Goal: Task Accomplishment & Management: Use online tool/utility

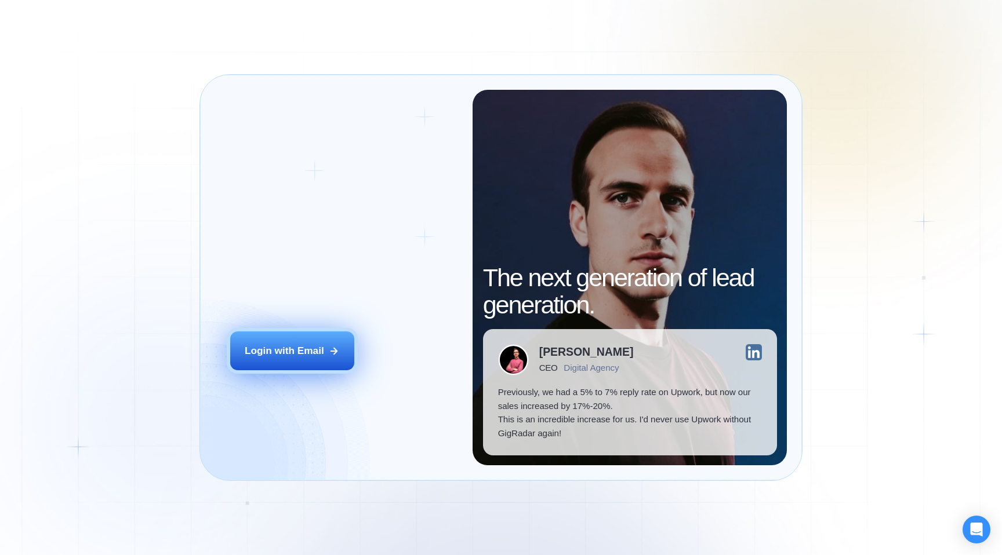
click at [261, 357] on div "Login with Email" at bounding box center [284, 351] width 79 height 14
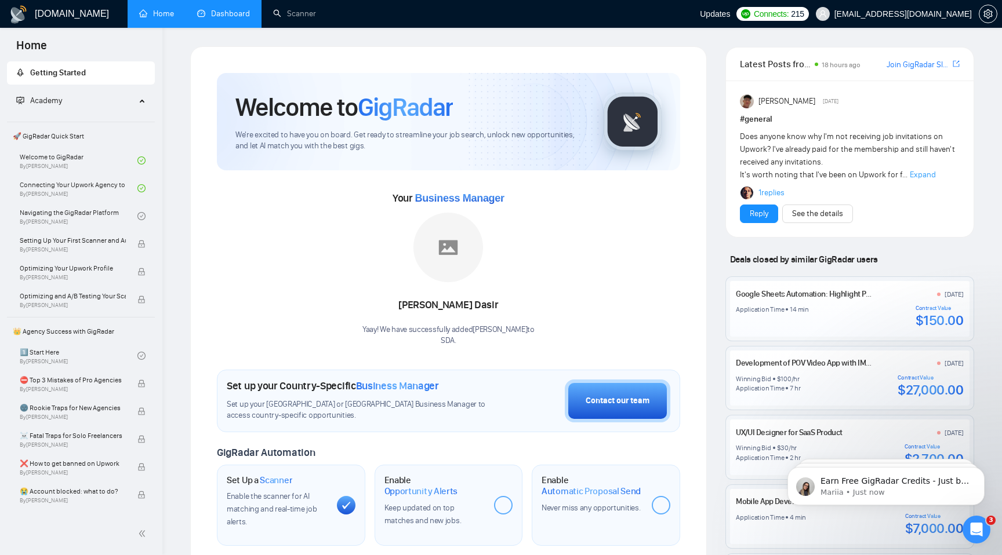
click at [224, 17] on link "Dashboard" at bounding box center [223, 14] width 53 height 10
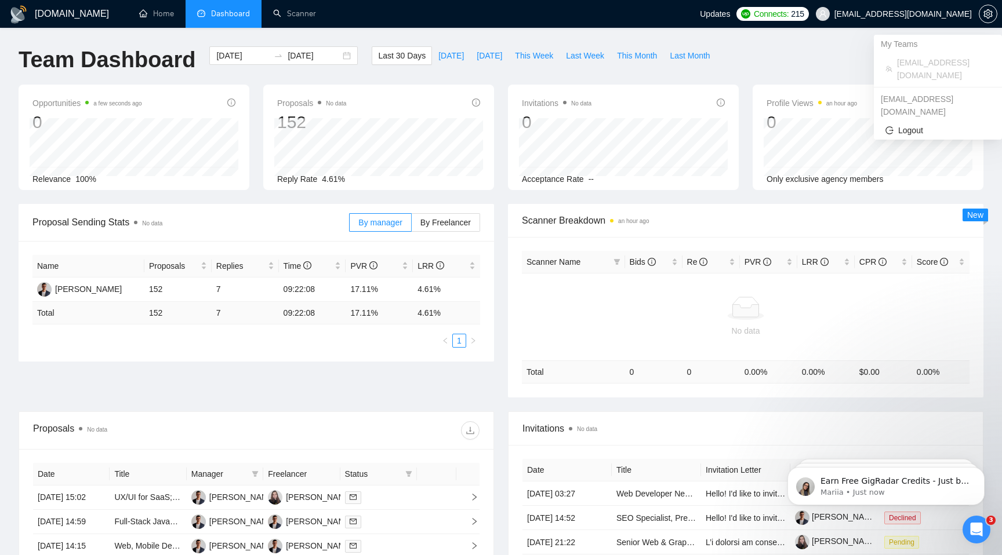
click at [944, 14] on span "[EMAIL_ADDRESS][DOMAIN_NAME]" at bounding box center [902, 14] width 137 height 0
click at [994, 12] on span "setting" at bounding box center [987, 13] width 17 height 9
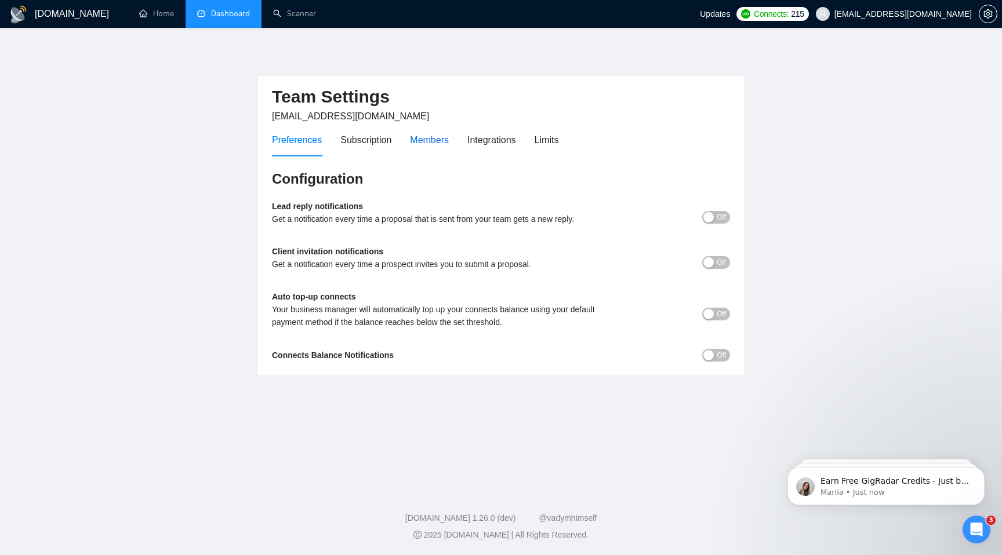
click at [429, 143] on div "Members" at bounding box center [429, 140] width 39 height 14
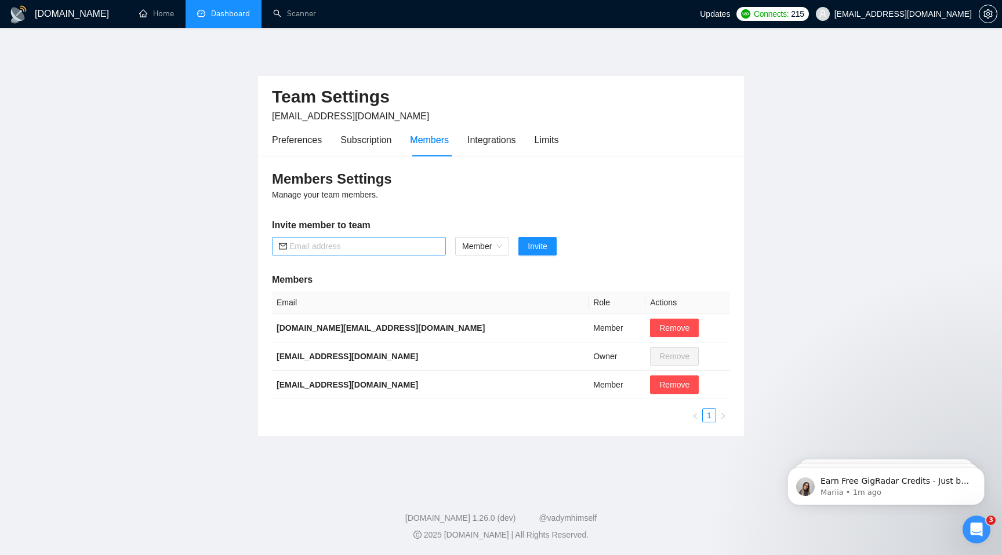
click at [340, 246] on input "text" at bounding box center [364, 246] width 150 height 13
paste input "[EMAIL_ADDRESS][DOMAIN_NAME]"
type input "[EMAIL_ADDRESS][DOMAIN_NAME]"
click at [539, 247] on span "Invite" at bounding box center [537, 246] width 19 height 13
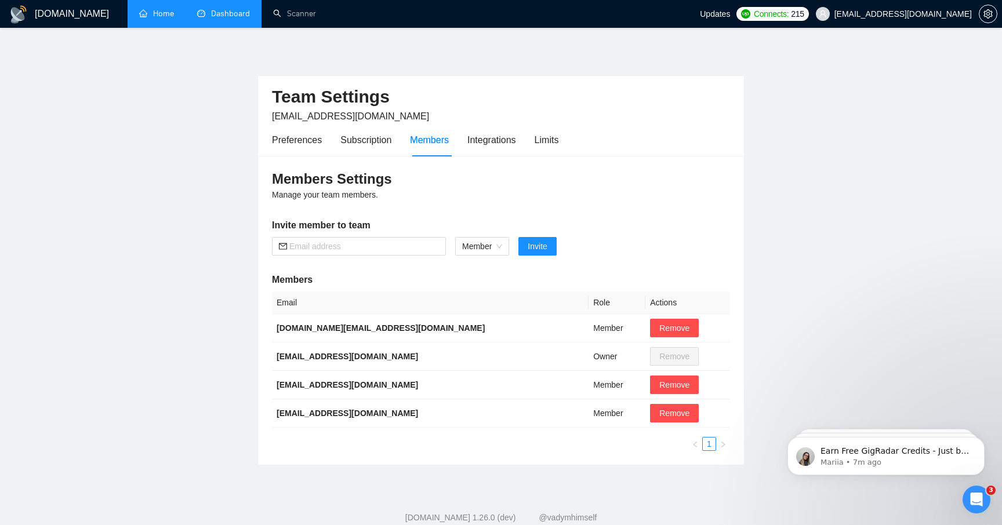
click at [166, 19] on link "Home" at bounding box center [156, 14] width 35 height 10
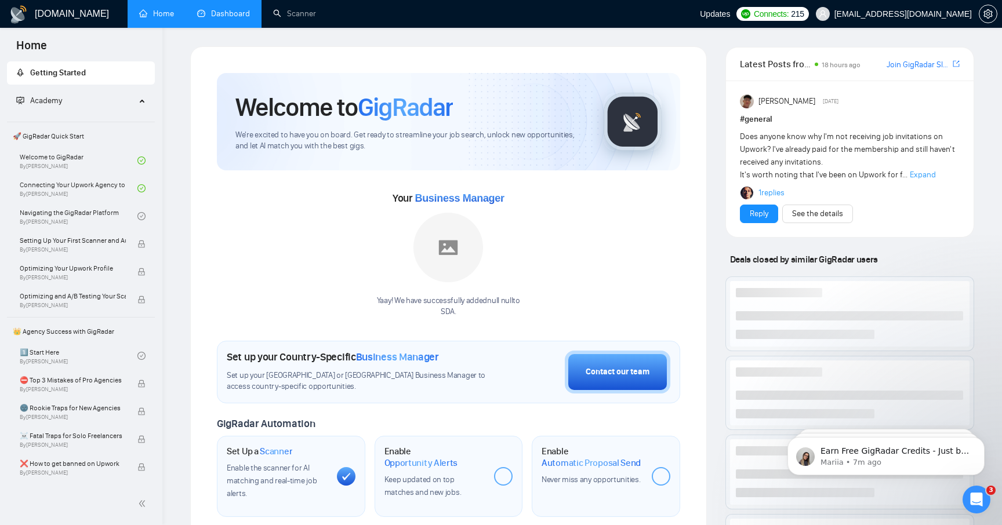
click at [233, 17] on link "Dashboard" at bounding box center [223, 14] width 53 height 10
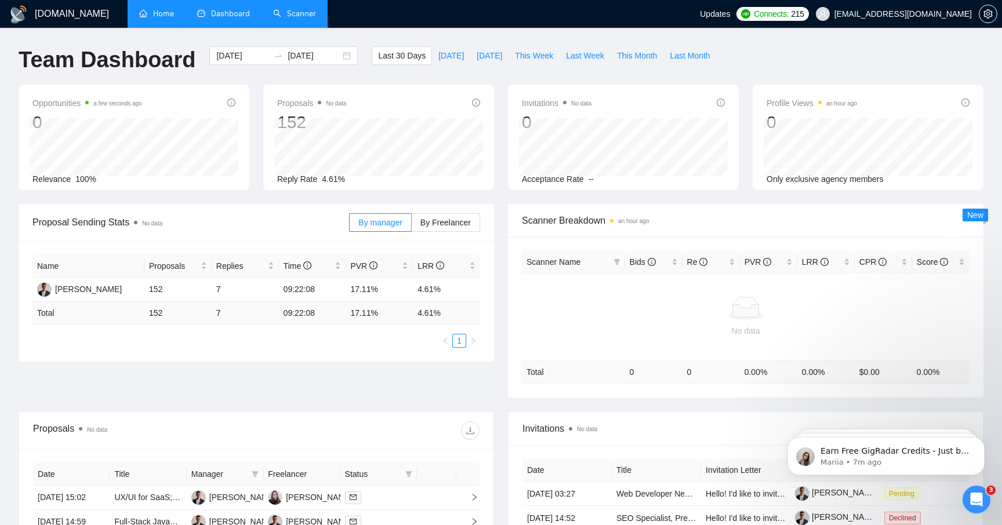
click at [300, 9] on link "Scanner" at bounding box center [294, 14] width 43 height 10
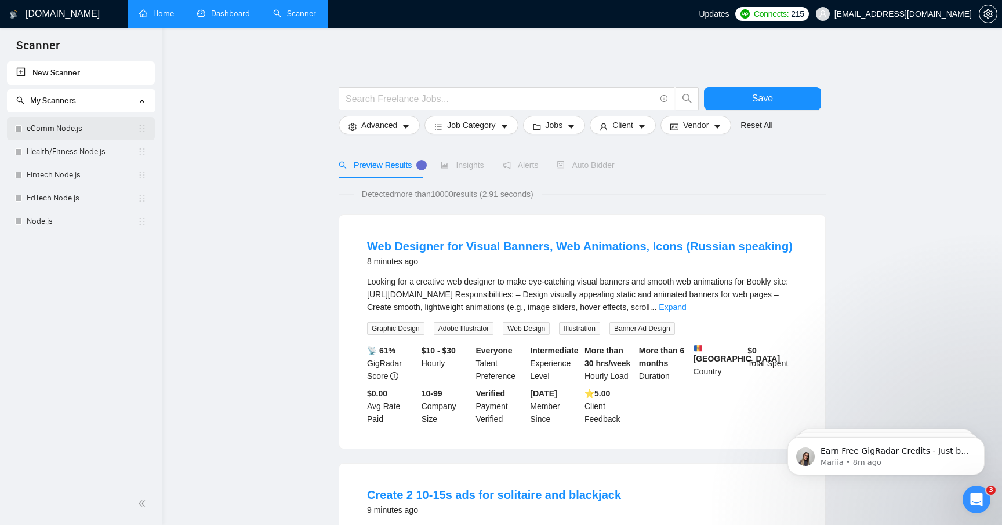
click at [55, 131] on link "eComm Node.js" at bounding box center [82, 128] width 111 height 23
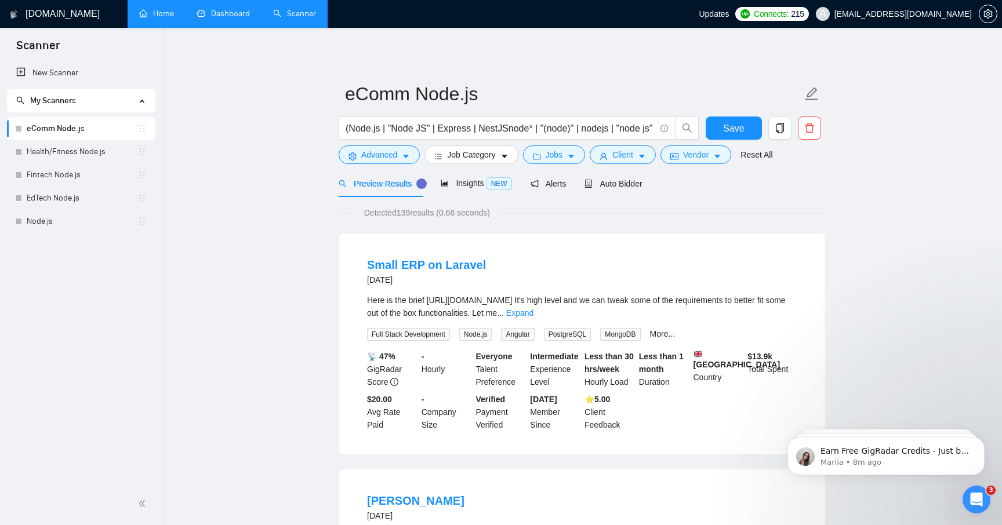
click at [54, 130] on link "eComm Node.js" at bounding box center [82, 128] width 111 height 23
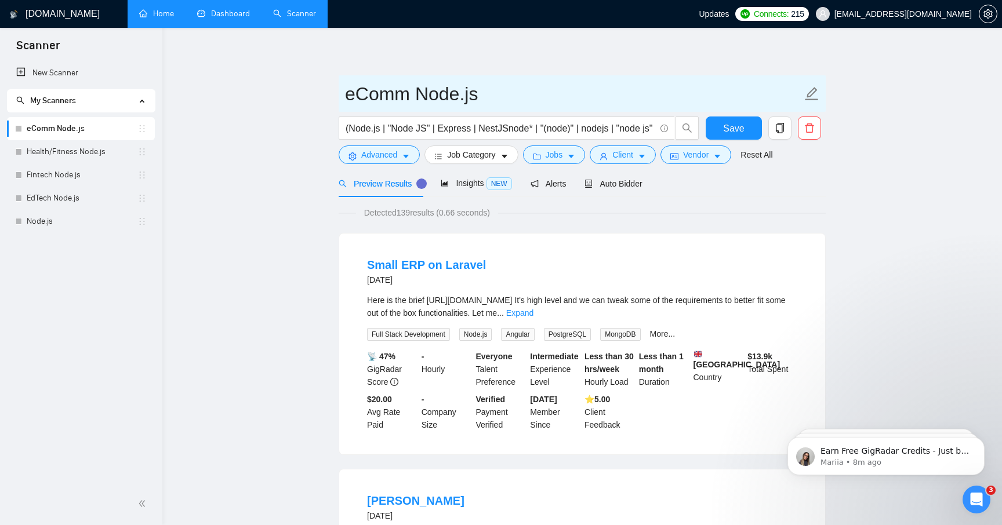
click at [811, 97] on icon "edit" at bounding box center [811, 93] width 15 height 15
click at [807, 97] on icon "edit" at bounding box center [811, 93] width 15 height 15
click at [811, 95] on icon "edit" at bounding box center [811, 93] width 13 height 13
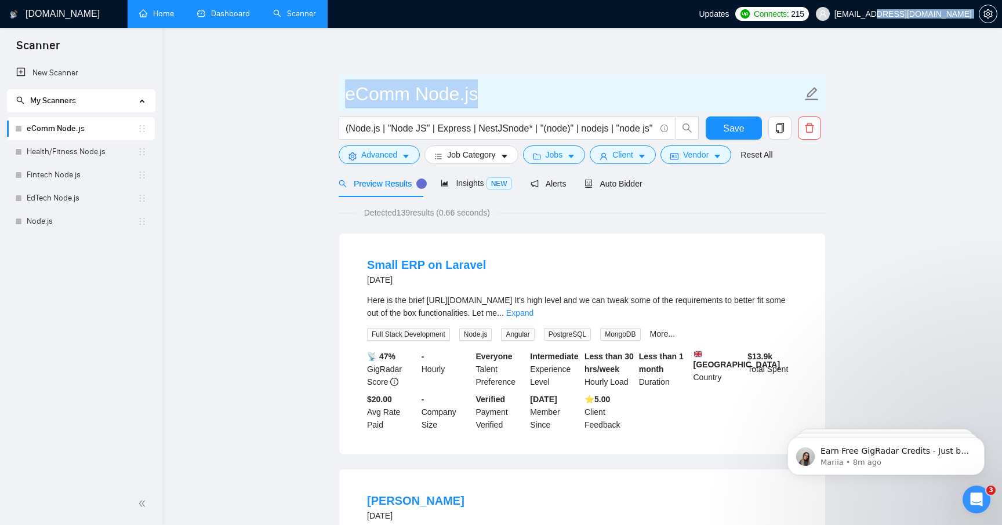
click at [811, 95] on icon "edit" at bounding box center [811, 93] width 13 height 13
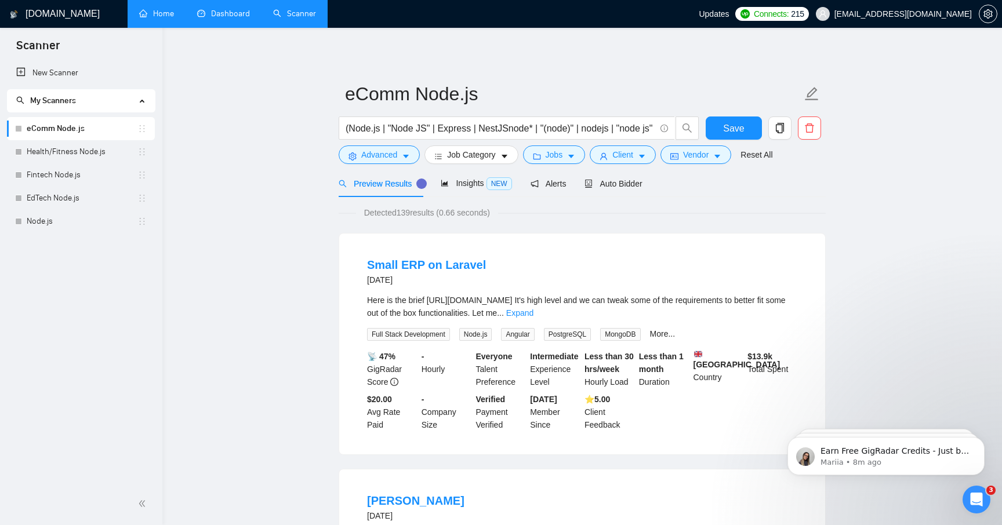
click at [140, 127] on icon "holder" at bounding box center [141, 128] width 9 height 9
click at [69, 152] on link "Health/Fitness Node.js" at bounding box center [82, 151] width 111 height 23
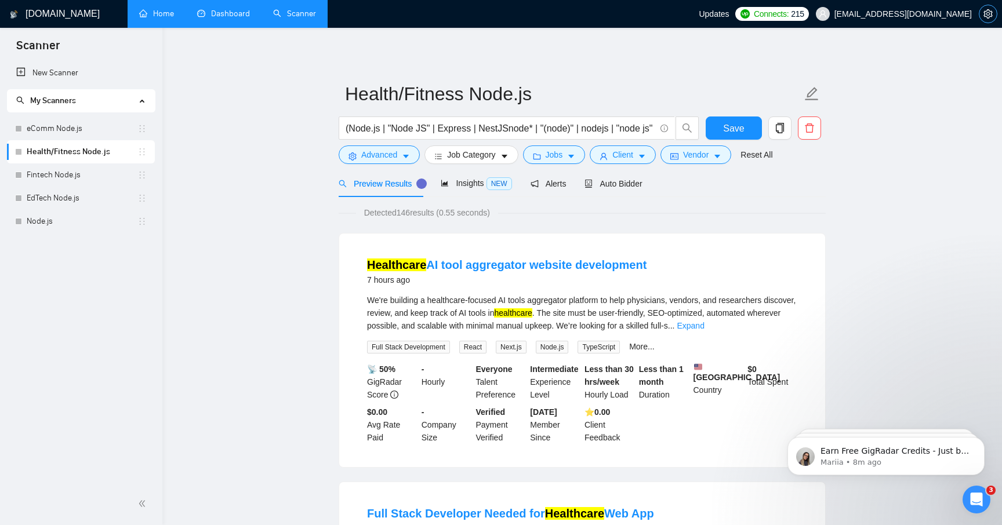
click at [990, 17] on icon "setting" at bounding box center [987, 13] width 9 height 9
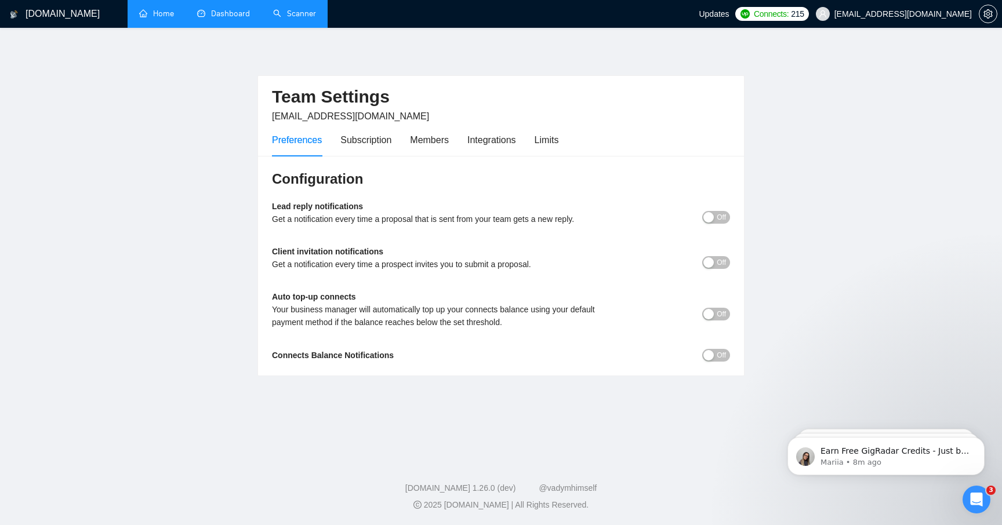
click at [227, 15] on link "Dashboard" at bounding box center [223, 14] width 53 height 10
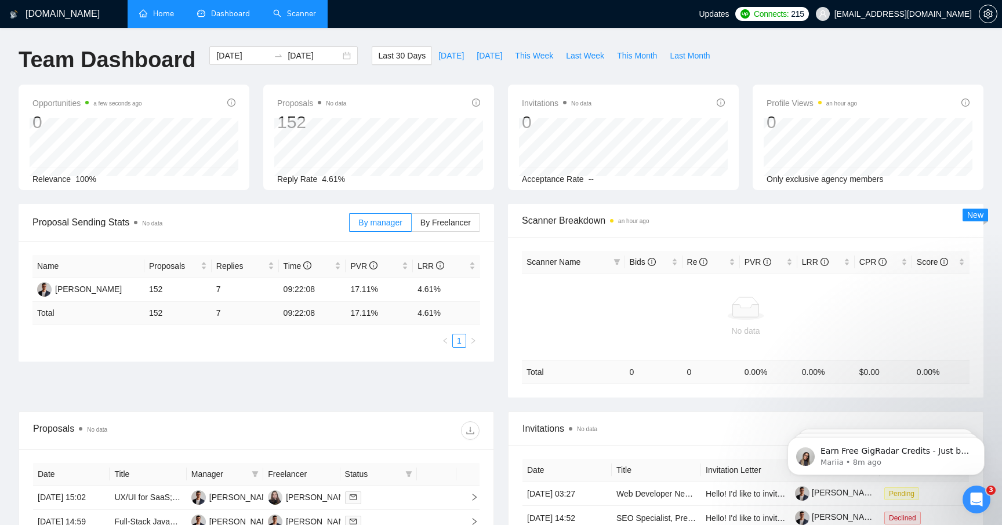
click at [151, 9] on link "Home" at bounding box center [156, 14] width 35 height 10
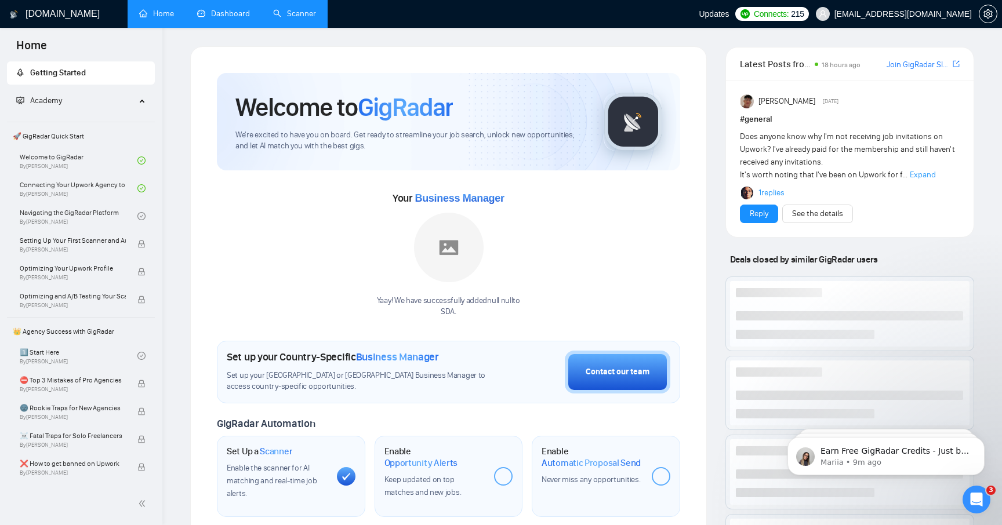
click at [90, 94] on span "Academy" at bounding box center [75, 100] width 119 height 23
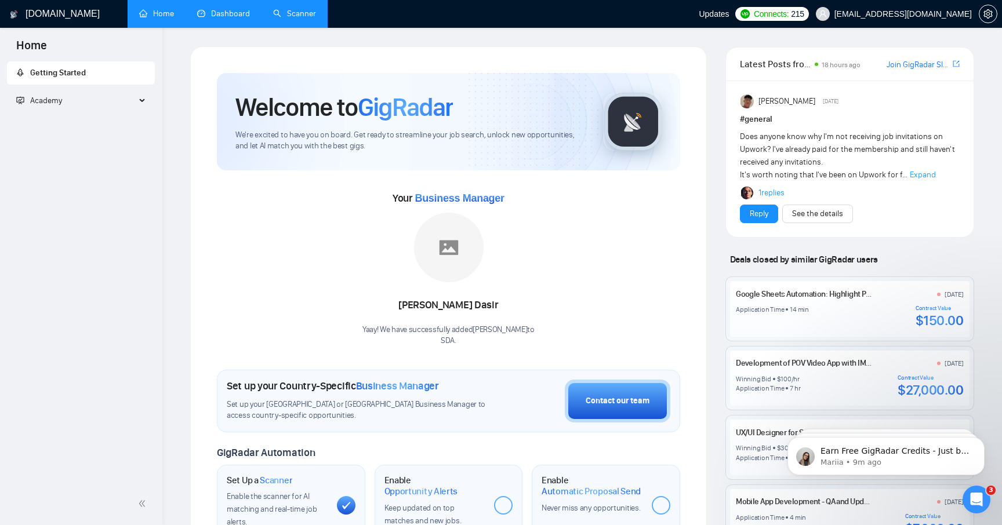
click at [59, 16] on h1 "[DOMAIN_NAME]" at bounding box center [63, 14] width 74 height 28
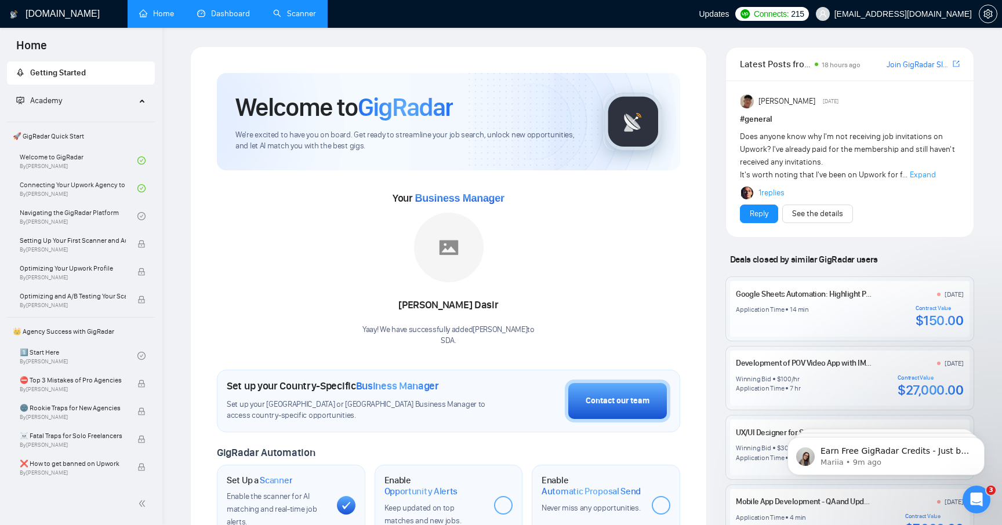
click at [226, 9] on link "Dashboard" at bounding box center [223, 14] width 53 height 10
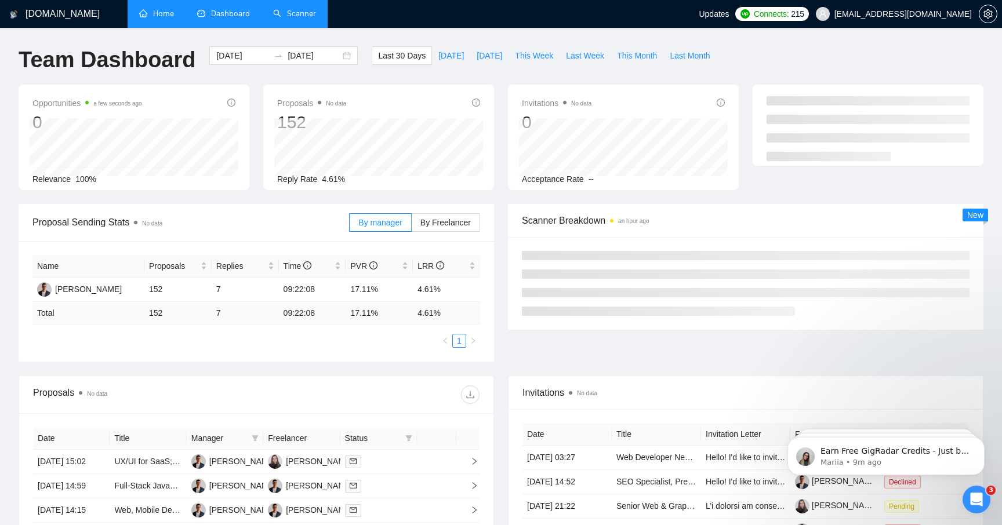
click at [299, 12] on link "Scanner" at bounding box center [294, 14] width 43 height 10
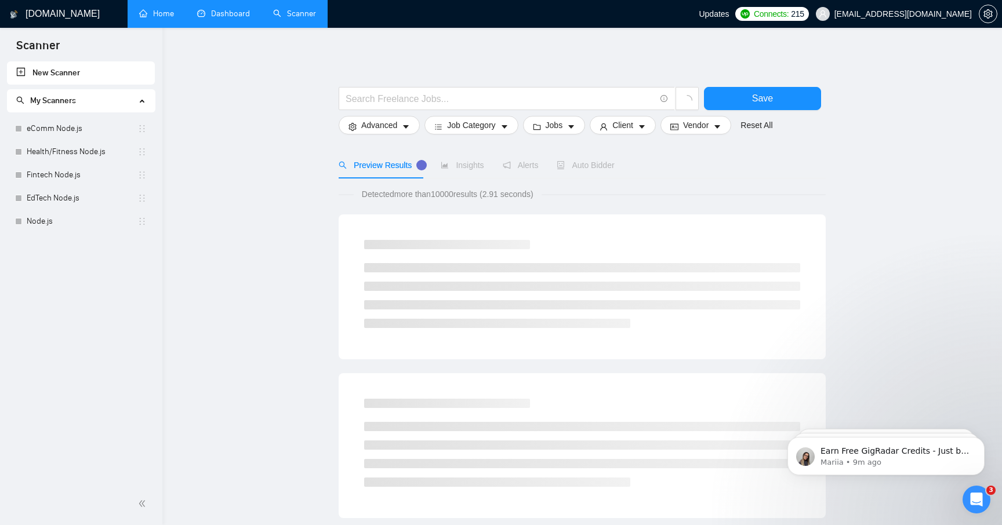
click at [140, 100] on div "My Scanners" at bounding box center [81, 100] width 148 height 23
click at [140, 101] on icon at bounding box center [143, 101] width 6 height 0
click at [64, 139] on link "eComm Node.js" at bounding box center [82, 128] width 111 height 23
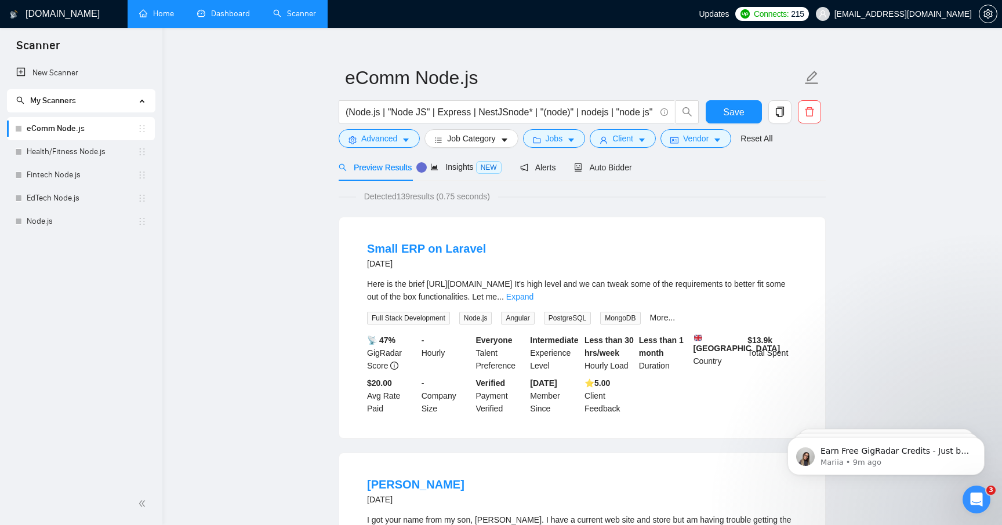
scroll to position [17, 0]
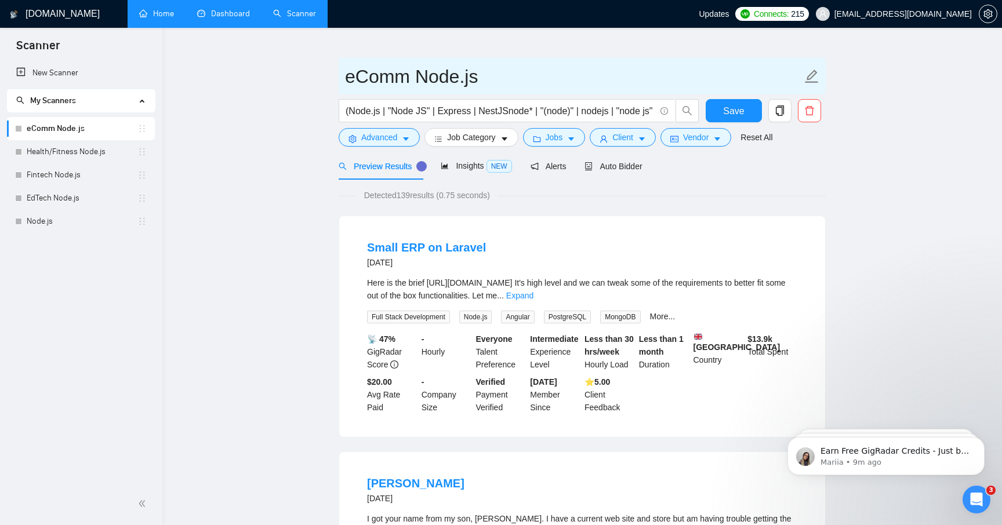
click at [811, 72] on icon "edit" at bounding box center [811, 76] width 15 height 15
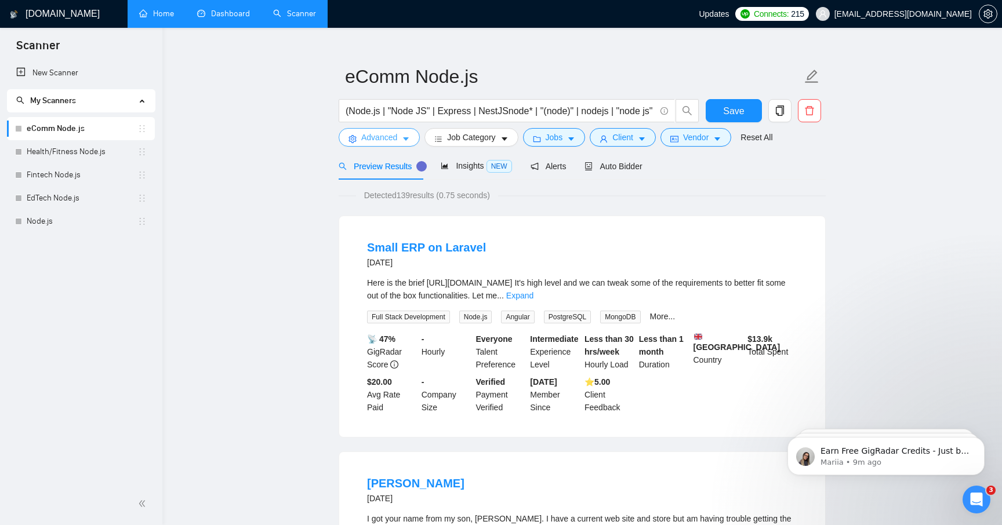
click at [409, 139] on icon "caret-down" at bounding box center [406, 139] width 8 height 8
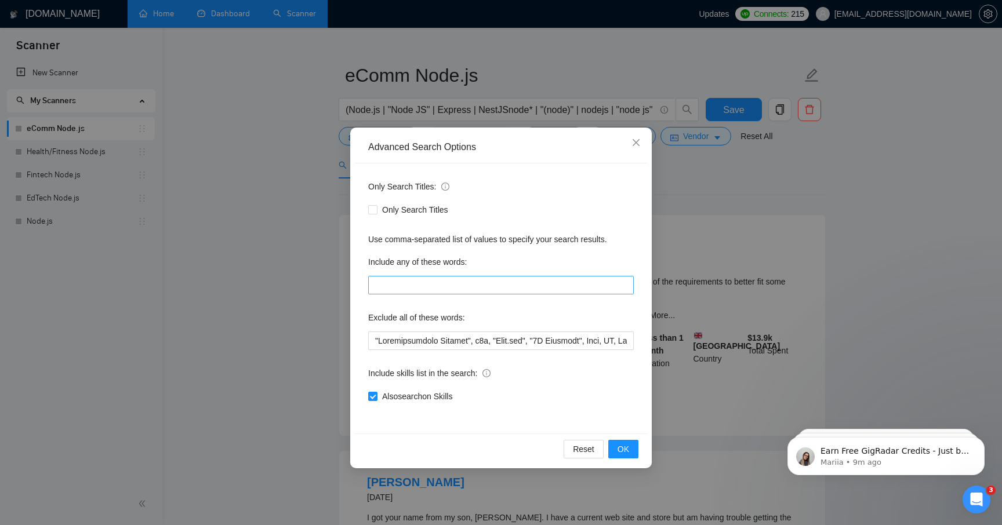
scroll to position [0, 0]
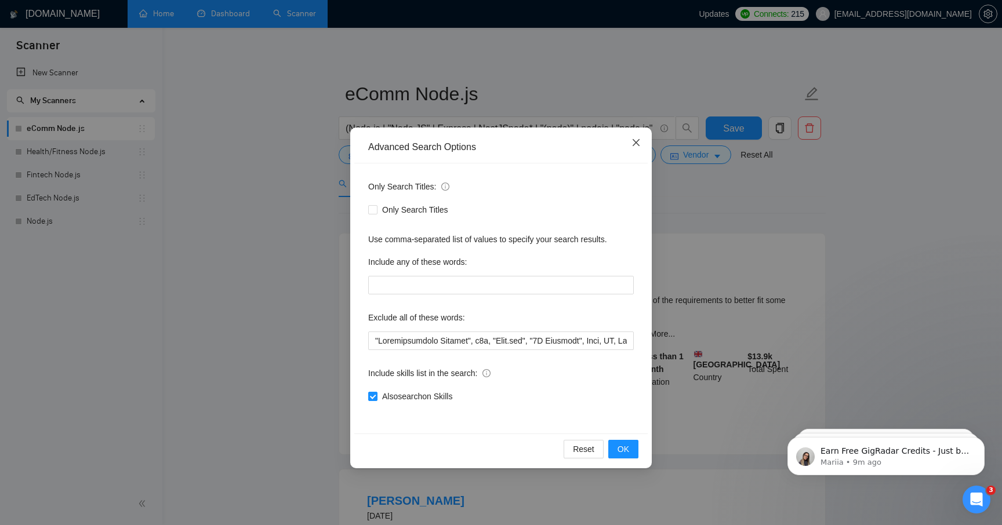
click at [634, 140] on icon "close" at bounding box center [635, 142] width 9 height 9
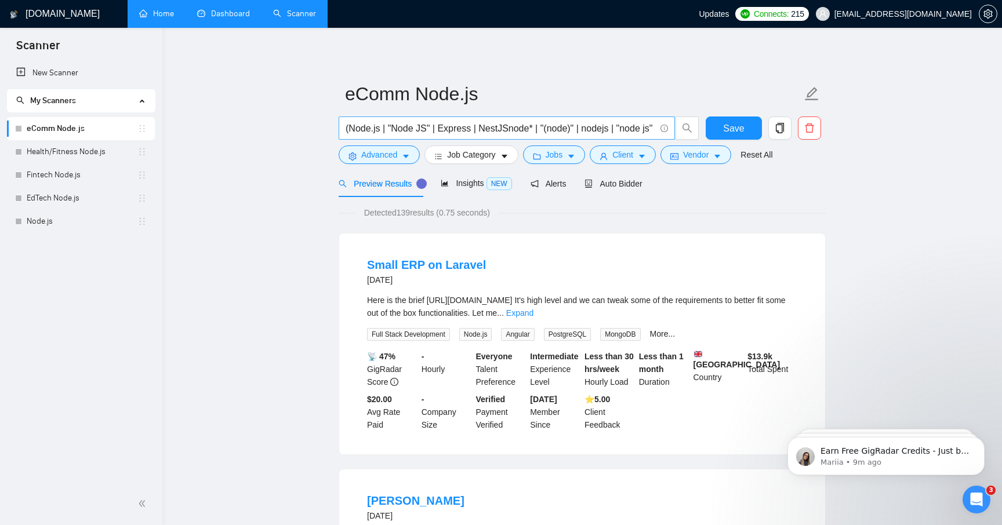
click at [608, 126] on input "(Node.js | "Node JS" | Express | NestJSnode* | "(node)" | nodejs | "node js" | …" at bounding box center [501, 128] width 310 height 14
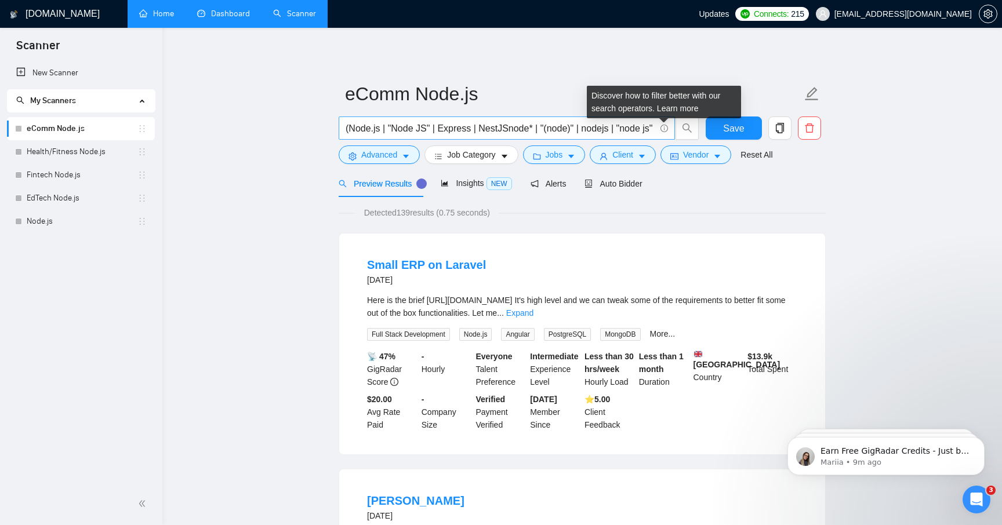
click at [664, 127] on icon "info-circle" at bounding box center [664, 127] width 1 height 3
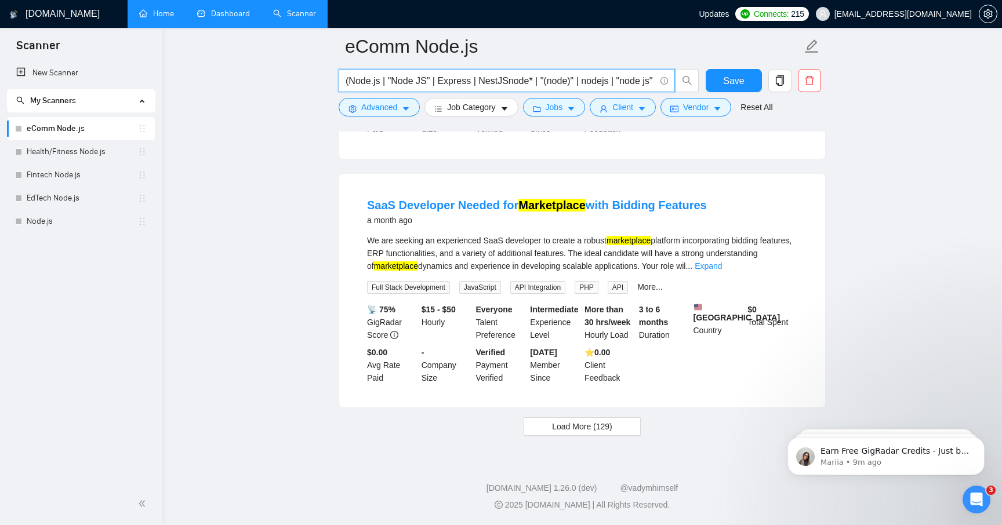
scroll to position [2332, 0]
click at [720, 109] on icon "caret-down" at bounding box center [717, 109] width 6 height 3
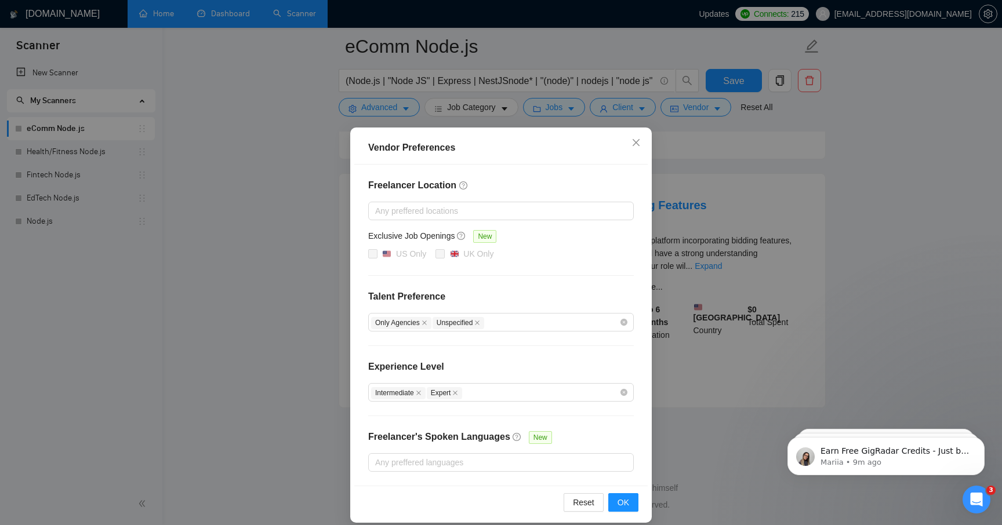
scroll to position [11, 0]
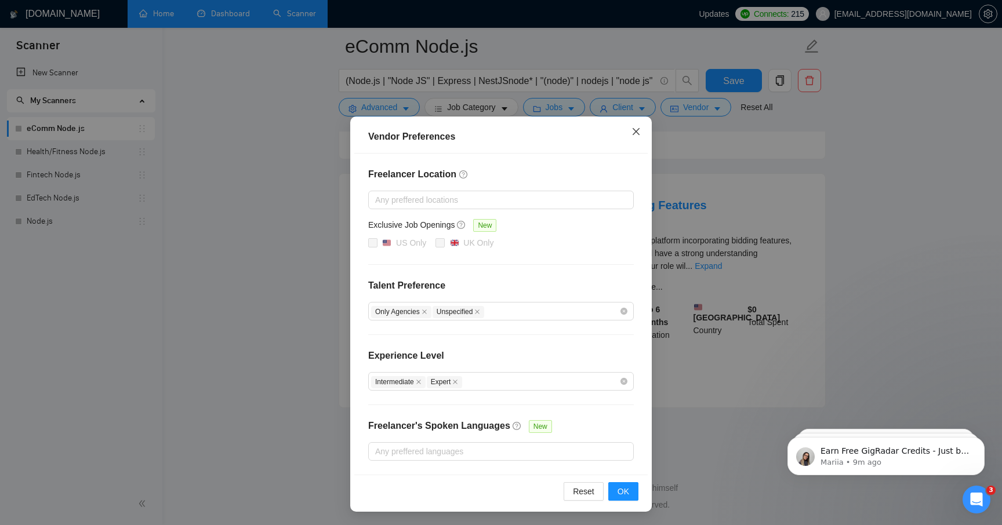
click at [636, 132] on icon "close" at bounding box center [636, 131] width 7 height 7
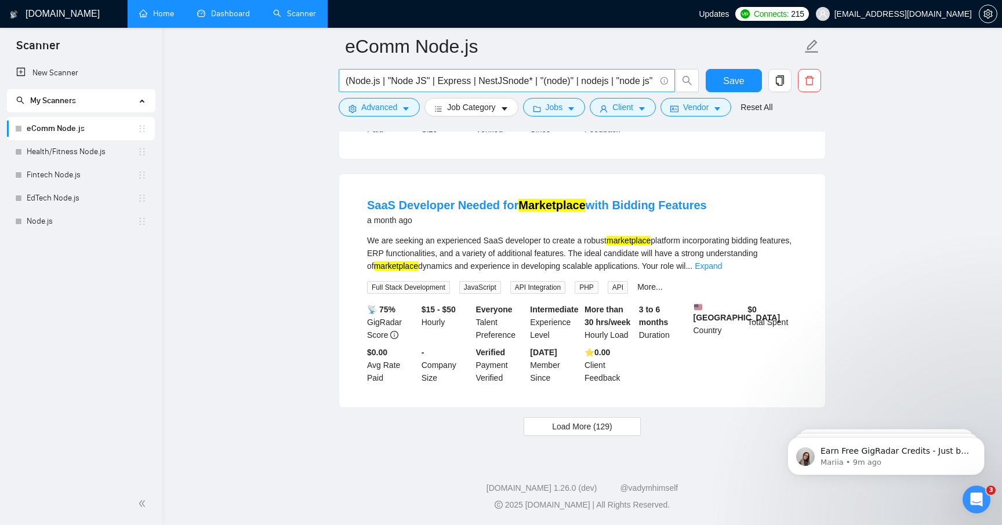
click at [565, 79] on input "(Node.js | "Node JS" | Express | NestJSnode* | "(node)" | nodejs | "node js" | …" at bounding box center [501, 81] width 310 height 14
drag, startPoint x: 583, startPoint y: 82, endPoint x: 665, endPoint y: 161, distance: 113.6
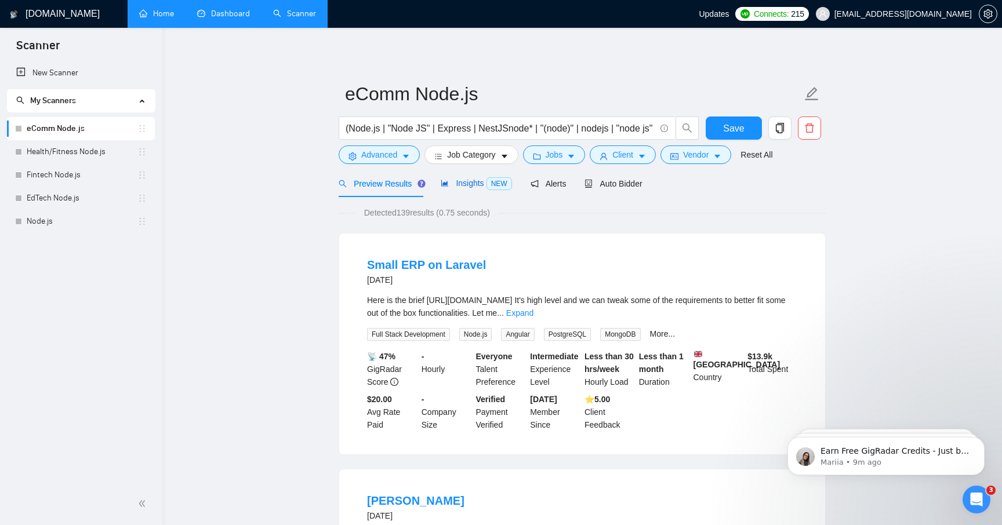
click at [471, 185] on span "Insights NEW" at bounding box center [476, 183] width 71 height 9
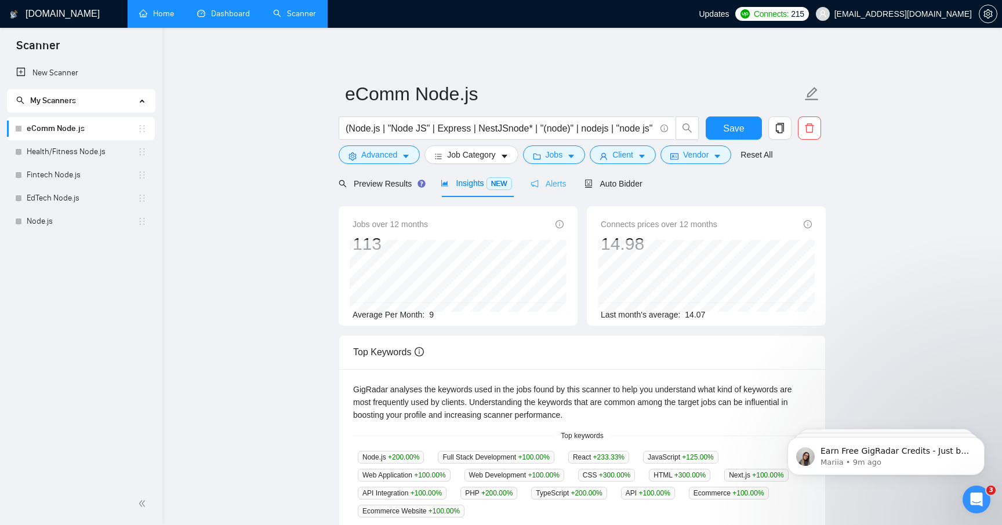
click at [542, 176] on div "Alerts" at bounding box center [549, 183] width 36 height 27
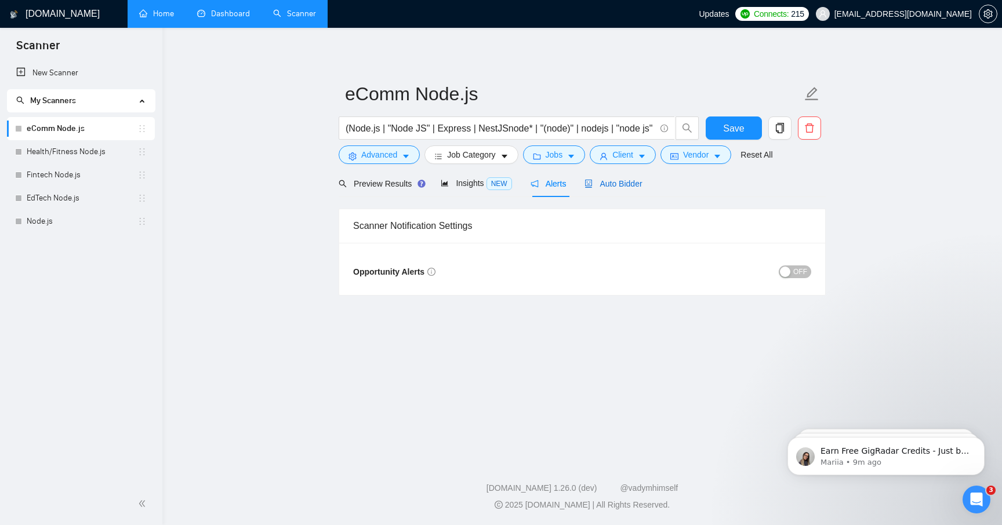
click at [605, 187] on span "Auto Bidder" at bounding box center [612, 183] width 57 height 9
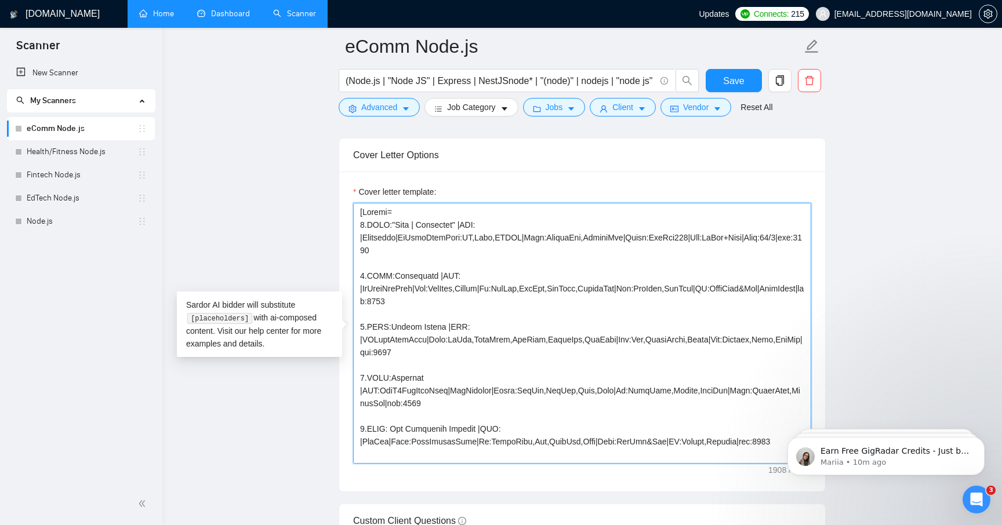
drag, startPoint x: 420, startPoint y: 224, endPoint x: 483, endPoint y: 227, distance: 63.3
click at [483, 227] on textarea "Cover letter template:" at bounding box center [582, 333] width 458 height 261
click at [499, 228] on textarea "Cover letter template:" at bounding box center [582, 333] width 458 height 261
click at [488, 224] on textarea "Cover letter template:" at bounding box center [582, 333] width 458 height 261
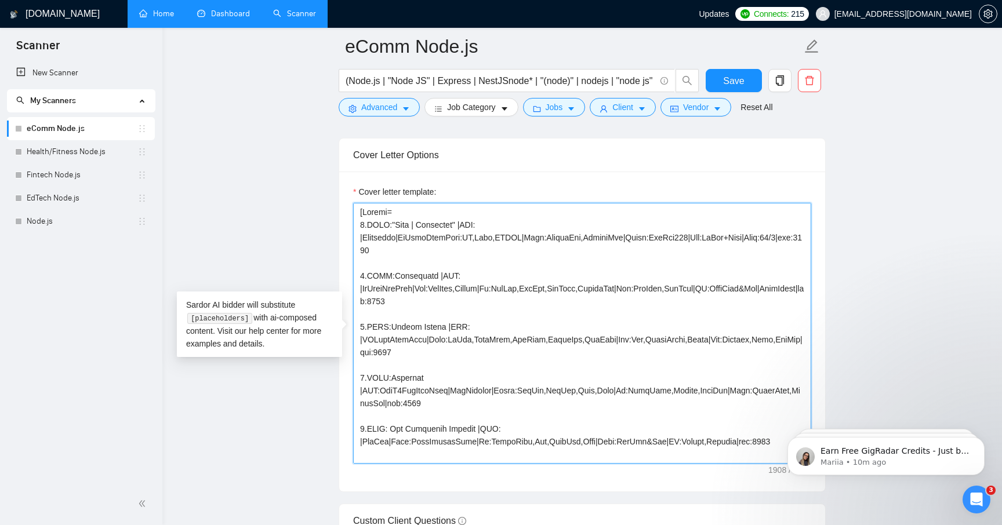
click at [488, 225] on textarea "Cover letter template:" at bounding box center [582, 333] width 458 height 261
click at [468, 279] on textarea "Cover letter template:" at bounding box center [582, 333] width 458 height 261
click at [493, 327] on textarea "Cover letter template:" at bounding box center [582, 333] width 458 height 261
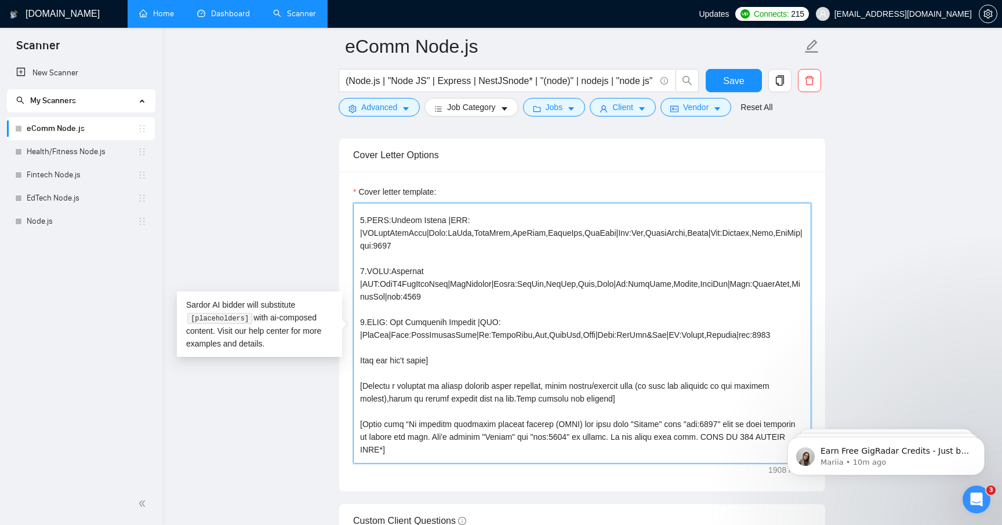
scroll to position [108, 0]
drag, startPoint x: 444, startPoint y: 360, endPoint x: 437, endPoint y: 359, distance: 7.0
click at [437, 359] on textarea "Cover letter template:" at bounding box center [582, 333] width 458 height 261
click at [442, 361] on textarea "Cover letter template:" at bounding box center [582, 333] width 458 height 261
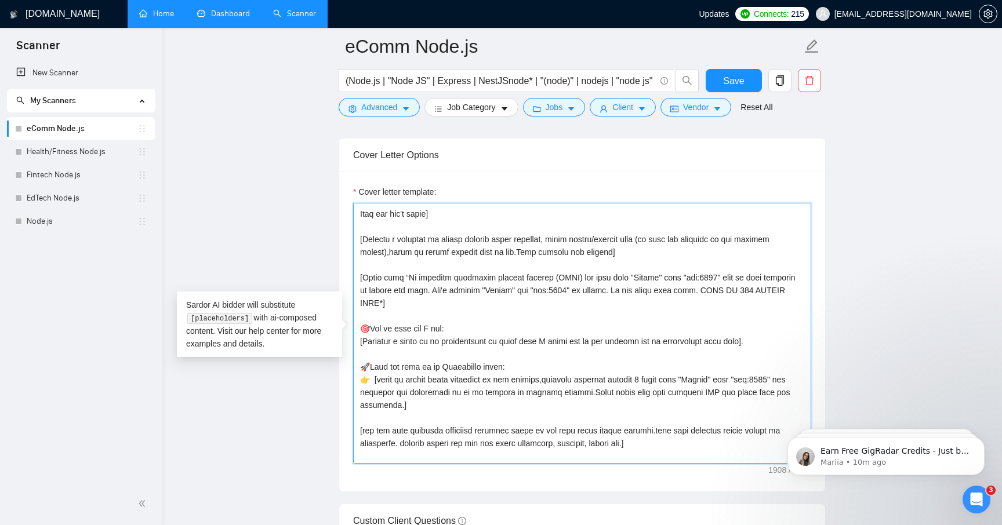
scroll to position [259, 0]
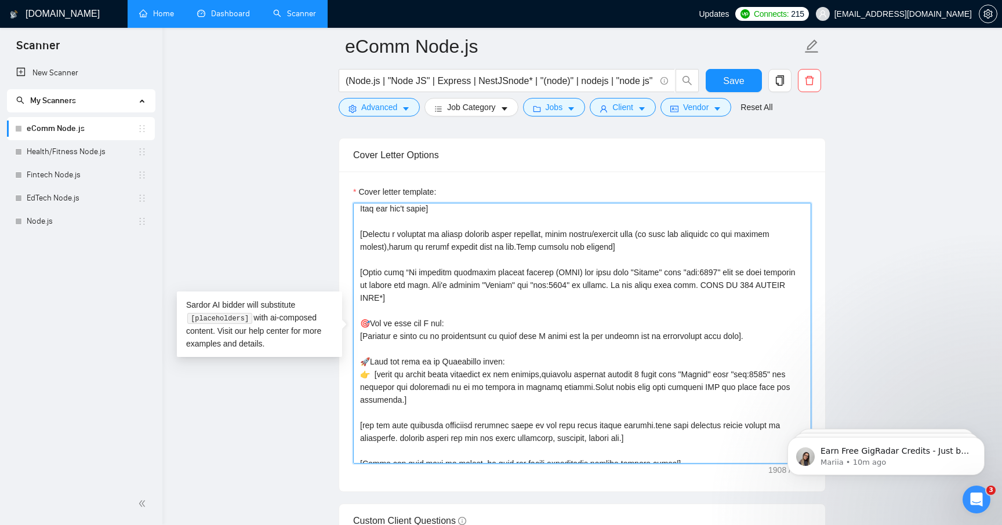
drag, startPoint x: 363, startPoint y: 323, endPoint x: 456, endPoint y: 324, distance: 93.4
click at [456, 324] on textarea "Cover letter template:" at bounding box center [582, 333] width 458 height 261
click at [469, 328] on textarea "Cover letter template:" at bounding box center [582, 333] width 458 height 261
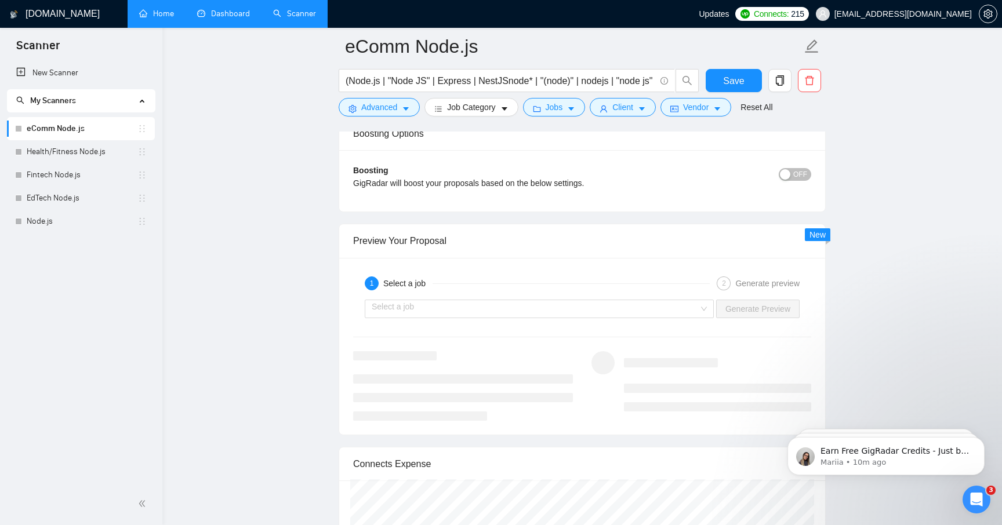
scroll to position [2166, 0]
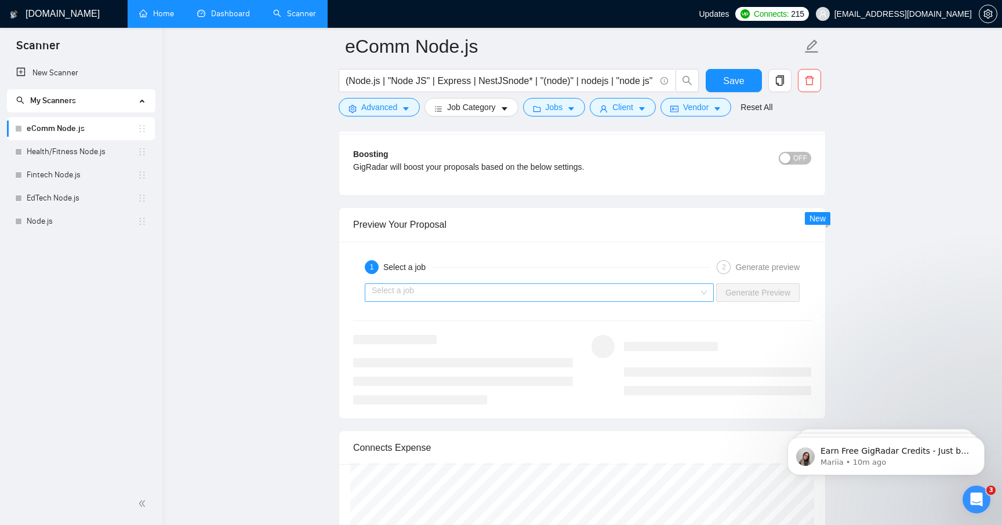
click at [427, 291] on input "search" at bounding box center [535, 292] width 327 height 17
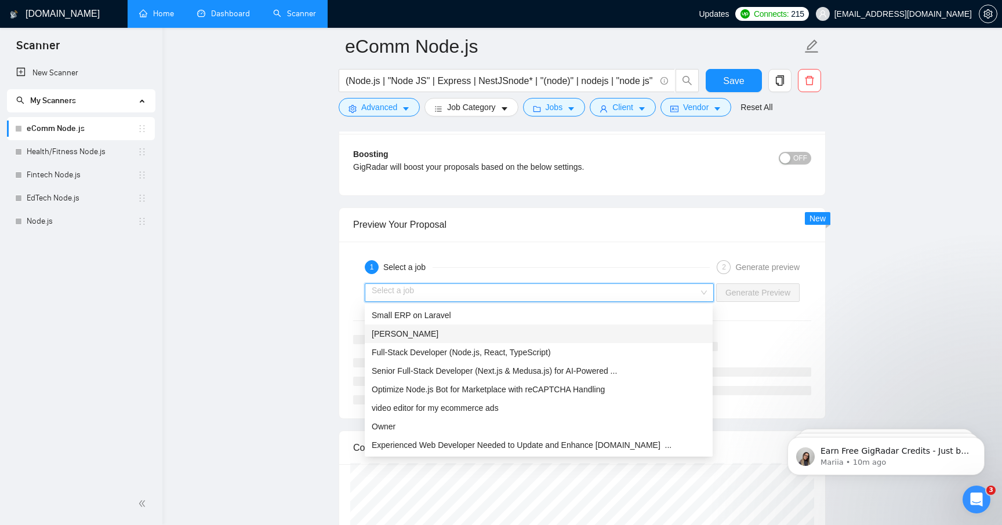
click at [415, 336] on div "[PERSON_NAME]" at bounding box center [539, 334] width 334 height 13
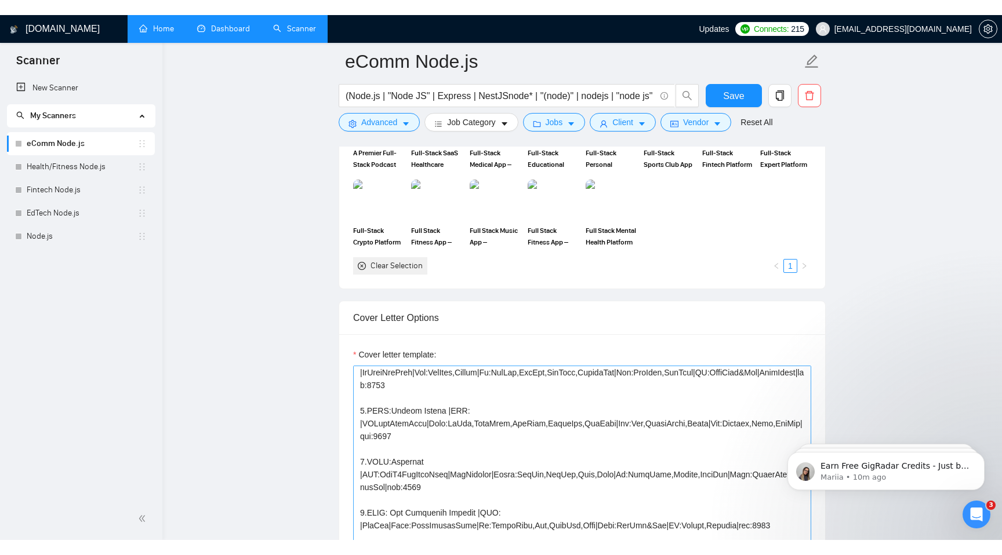
scroll to position [77, 0]
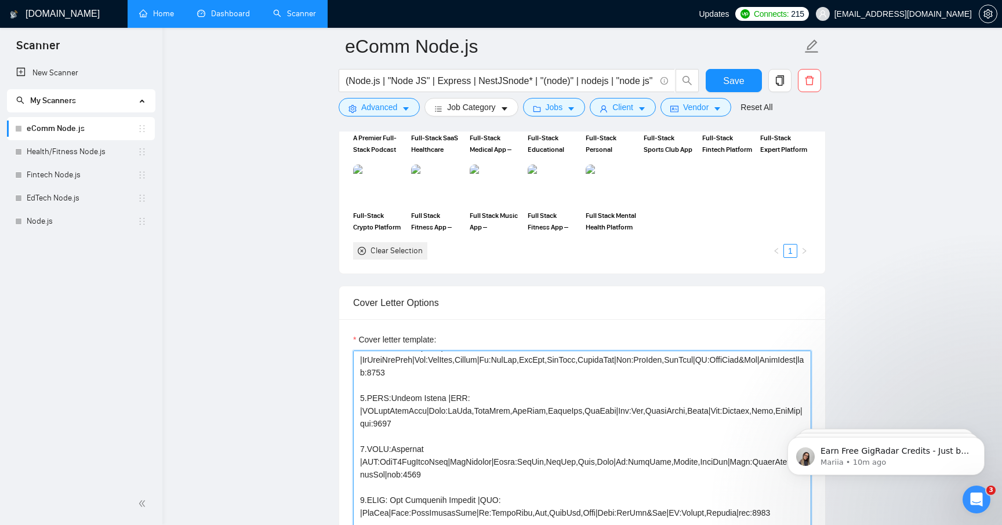
click at [480, 401] on textarea "Cover letter template:" at bounding box center [582, 481] width 458 height 261
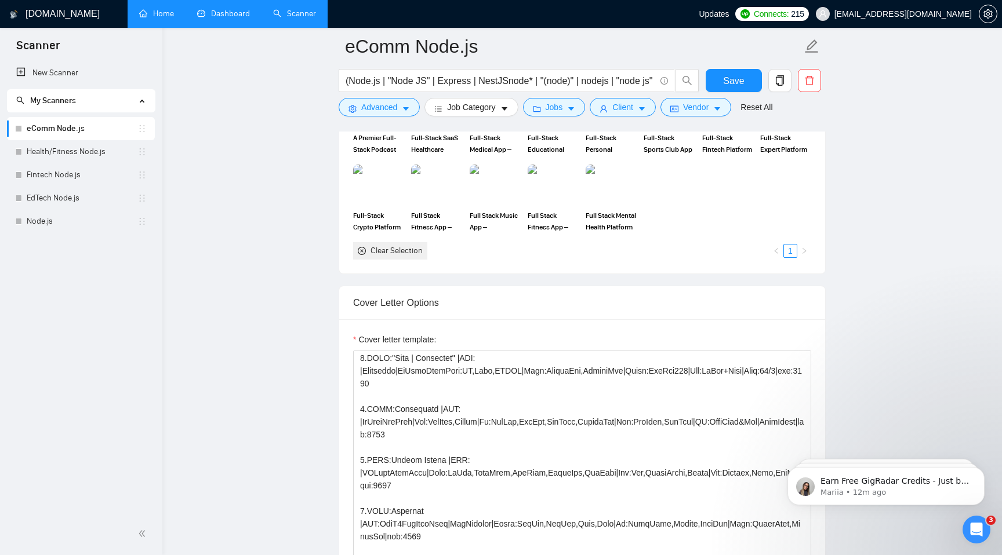
scroll to position [0, 0]
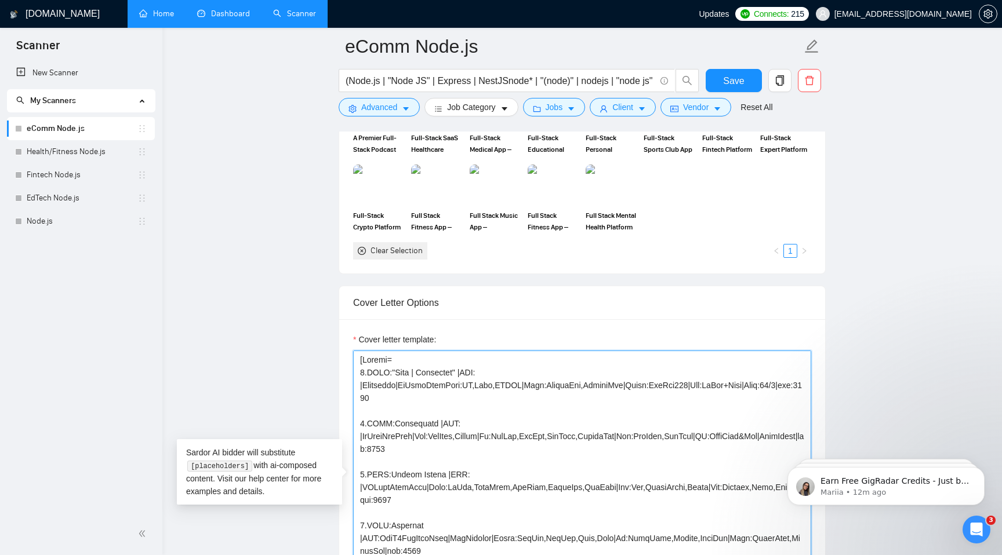
click at [515, 370] on textarea "Cover letter template:" at bounding box center [582, 481] width 458 height 261
